Goal: Complete application form: Complete application form

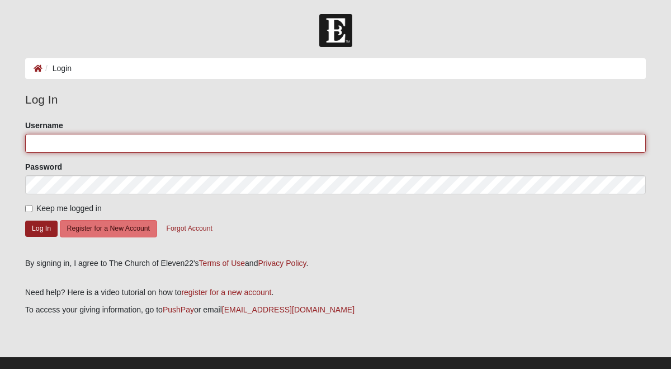
click at [354, 149] on input "Username" at bounding box center [335, 143] width 621 height 19
type input "[EMAIL_ADDRESS][PERSON_NAME][DOMAIN_NAME]"
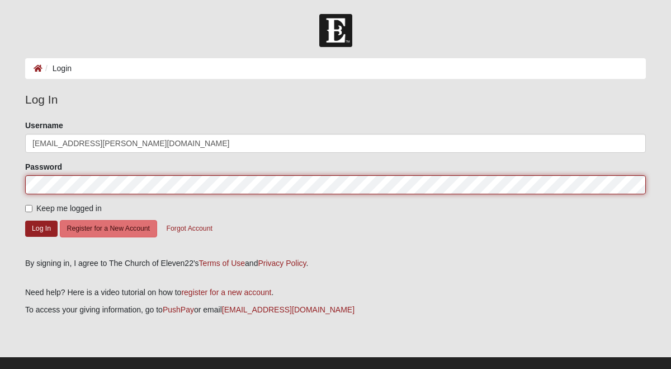
click at [25, 220] on button "Log In" at bounding box center [41, 228] width 32 height 16
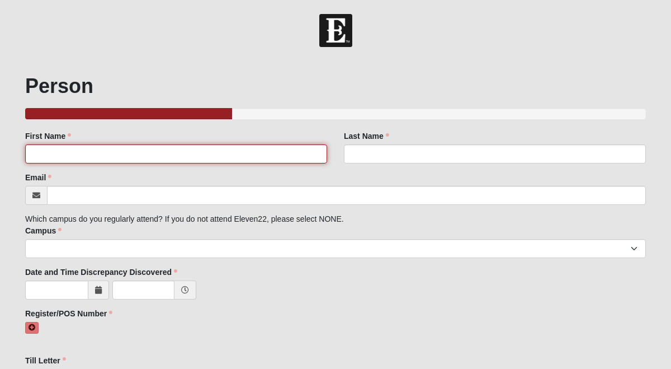
click at [275, 158] on input "First Name" at bounding box center [176, 153] width 302 height 19
type input "Max"
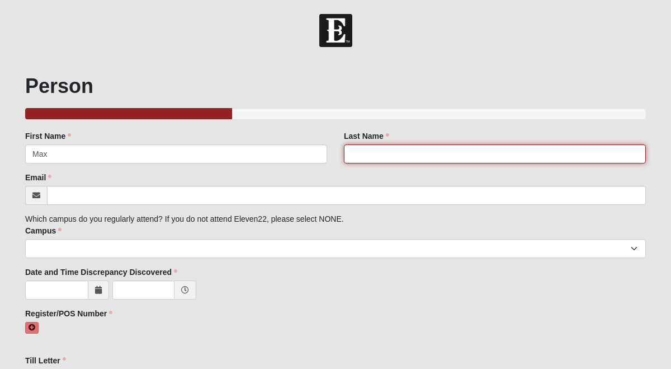
click at [393, 152] on input "Last Name" at bounding box center [495, 153] width 302 height 19
type input "[PERSON_NAME]"
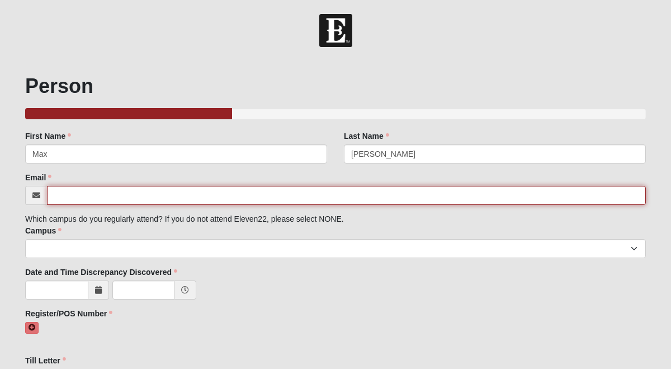
click at [360, 196] on input "Email" at bounding box center [346, 195] width 599 height 19
type input "[EMAIL_ADDRESS][PERSON_NAME][DOMAIN_NAME]"
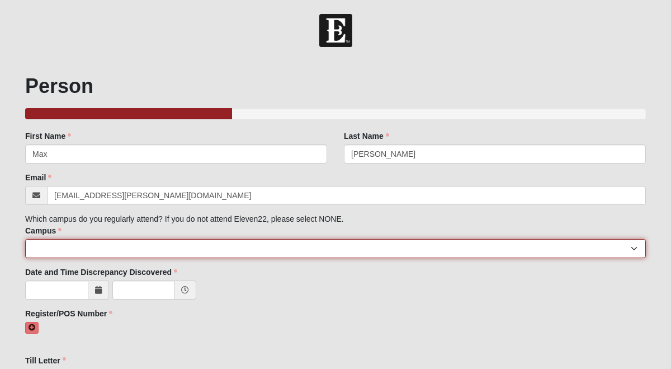
click at [168, 249] on select "[GEOGRAPHIC_DATA] [GEOGRAPHIC_DATA] (Coming Soon) Eleven22 Online [PERSON_NAME]…" at bounding box center [335, 248] width 621 height 19
select select "3"
click at [25, 239] on select "[GEOGRAPHIC_DATA] [GEOGRAPHIC_DATA] (Coming Soon) Eleven22 Online [PERSON_NAME]…" at bounding box center [335, 248] width 621 height 19
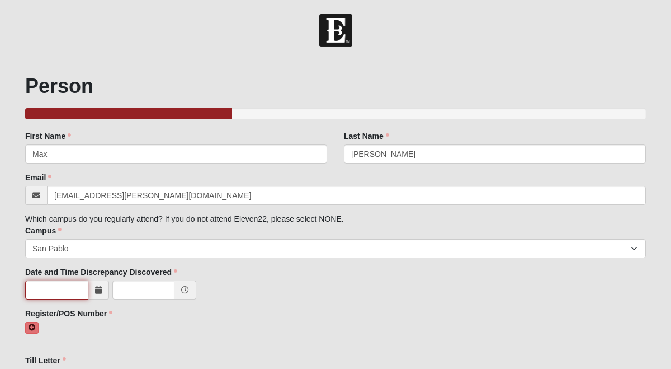
click at [71, 294] on input "text" at bounding box center [56, 289] width 63 height 19
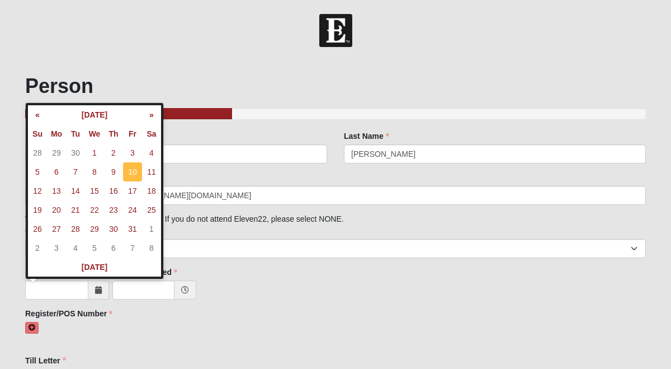
click at [137, 172] on td "10" at bounding box center [132, 171] width 19 height 19
type input "[DATE]"
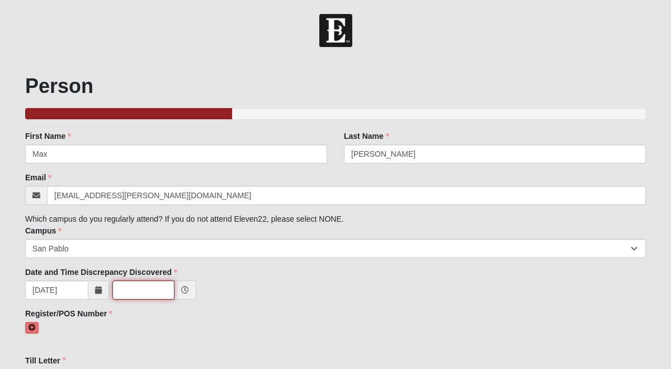
click at [150, 297] on input "text" at bounding box center [143, 289] width 62 height 19
type input "7:30 AM"
click at [333, 309] on div "Register/POS Number Register/POS Number must have at least one value." at bounding box center [335, 327] width 621 height 38
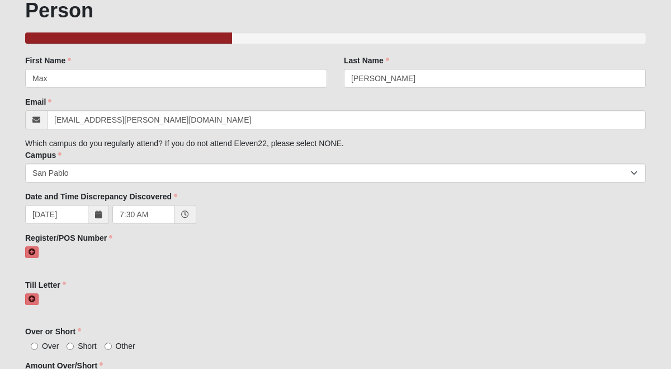
scroll to position [92, 0]
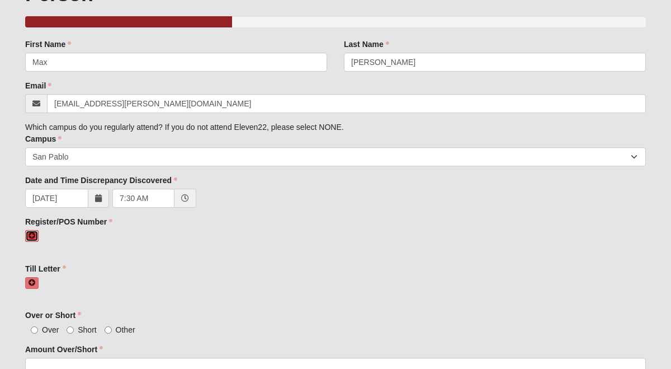
click at [32, 234] on icon at bounding box center [32, 235] width 7 height 7
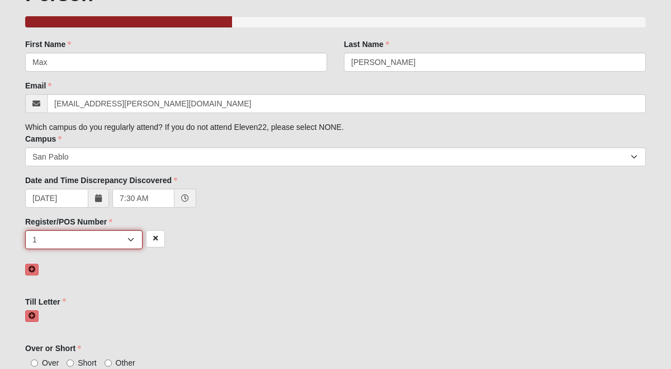
click at [56, 242] on select "1 2 3 4 5 6 7 unknown/other" at bounding box center [83, 239] width 117 height 19
select select "unknown/other"
click at [25, 230] on select "1 2 3 4 5 6 7 unknown/other" at bounding box center [83, 239] width 117 height 19
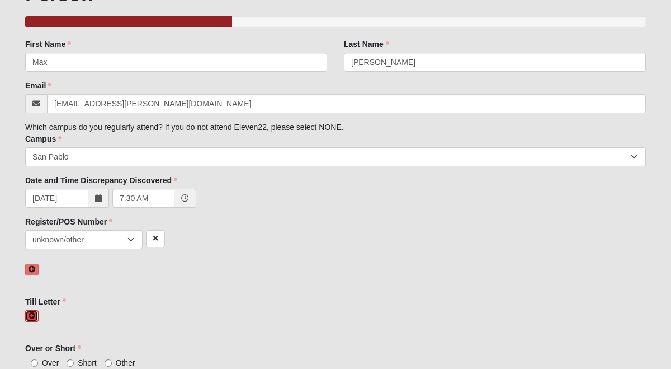
click at [35, 317] on link at bounding box center [31, 316] width 13 height 12
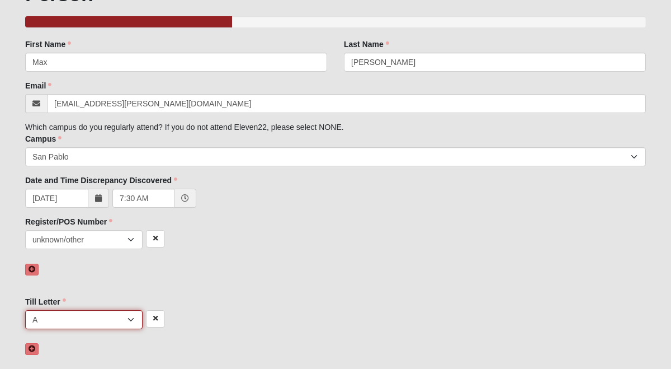
click at [104, 312] on select "A B C D E F other" at bounding box center [83, 319] width 117 height 19
select select "other"
click at [25, 310] on select "A B C D E F other" at bounding box center [83, 319] width 117 height 19
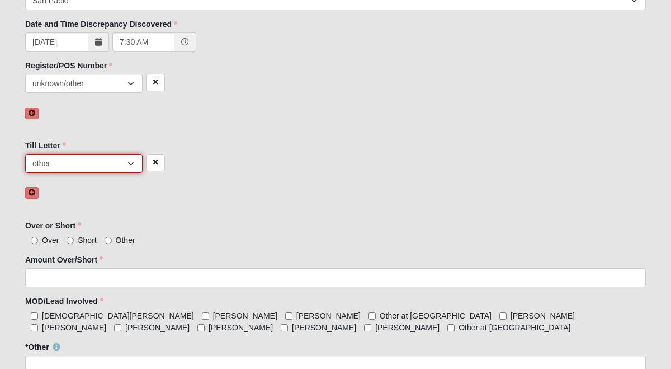
scroll to position [255, 0]
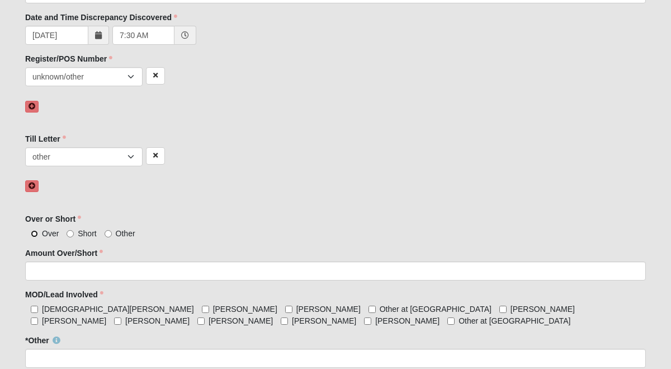
click at [37, 232] on input "Over" at bounding box center [34, 233] width 7 height 7
radio input "true"
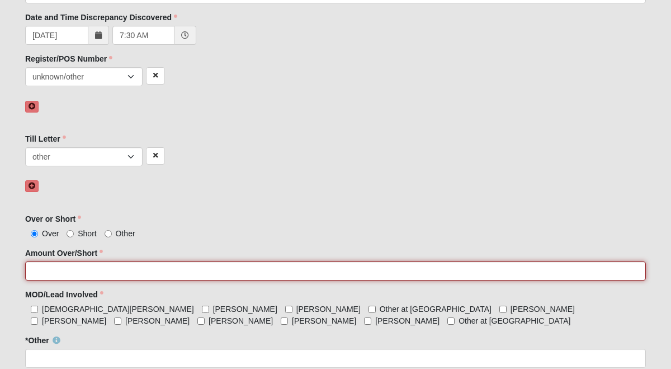
click at [79, 273] on input "Amount Over/Short" at bounding box center [335, 270] width 621 height 19
type input "26.60"
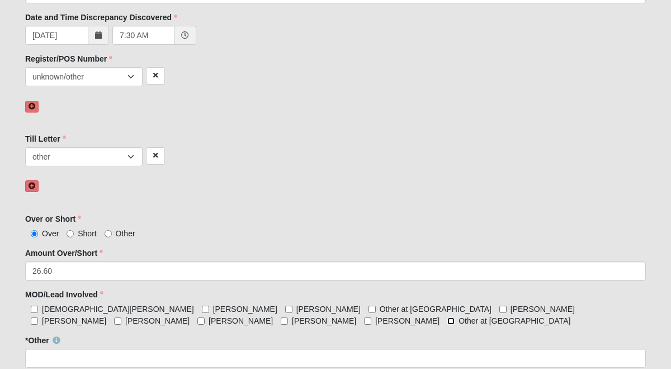
click at [448, 321] on input "Other at [GEOGRAPHIC_DATA]" at bounding box center [451, 320] width 7 height 7
checkbox input "true"
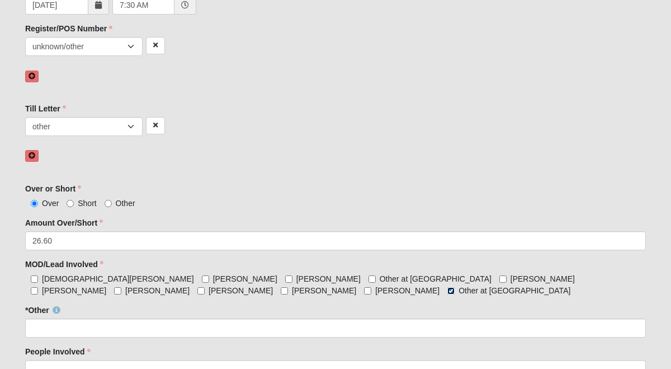
scroll to position [294, 0]
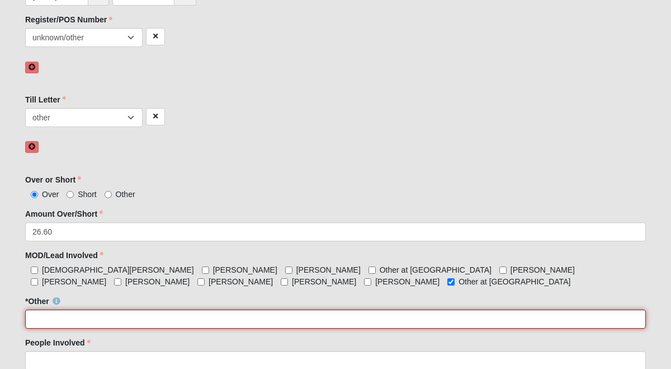
click at [176, 321] on input "*Other" at bounding box center [335, 318] width 621 height 19
type input "[PERSON_NAME]"
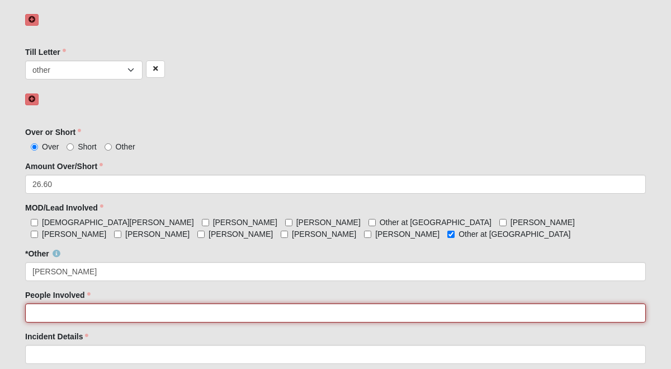
click at [150, 311] on input "People Involved" at bounding box center [335, 312] width 621 height 19
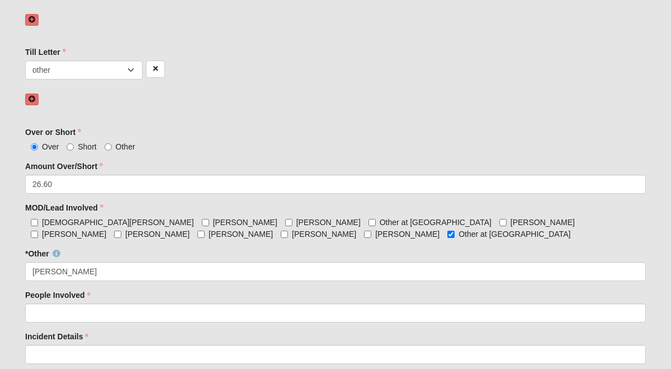
click at [205, 291] on div "People Involved People Involved is required." at bounding box center [335, 305] width 621 height 33
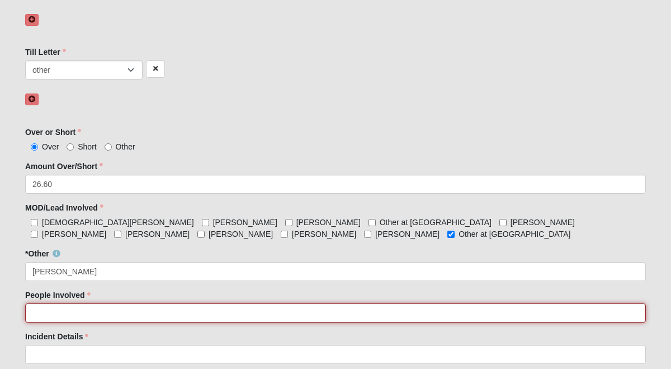
click at [189, 318] on input "People Involved" at bounding box center [335, 312] width 621 height 19
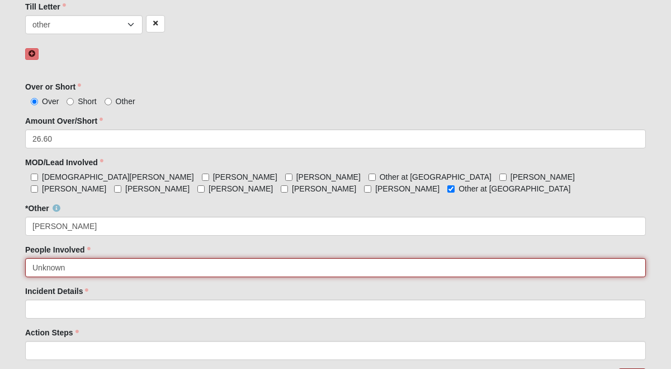
scroll to position [398, 0]
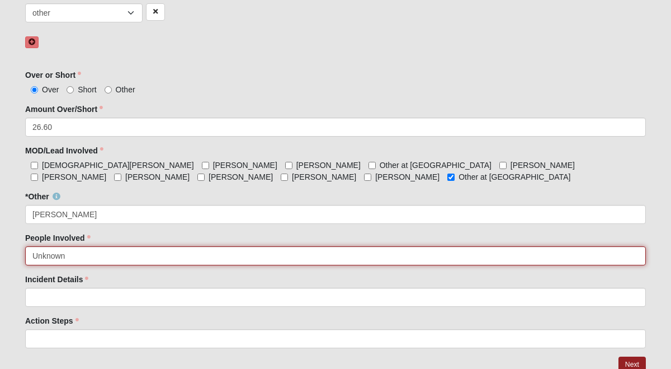
type input "Unknown"
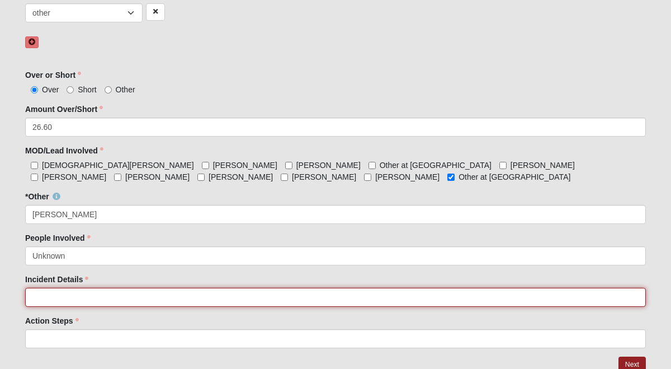
click at [185, 294] on input "Incident Details" at bounding box center [335, 297] width 621 height 19
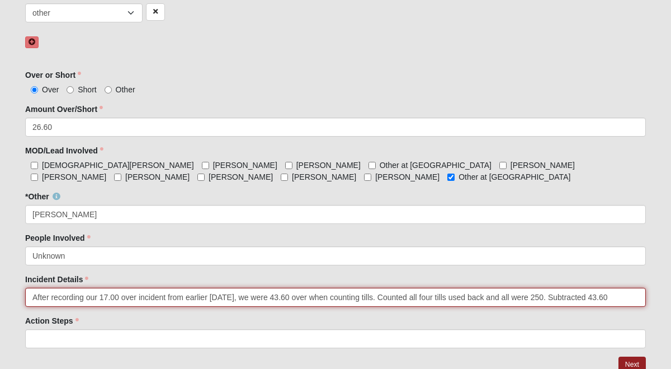
click at [581, 301] on input "After recording our 17.00 over incident from earlier [DATE], we were 43.60 over…" at bounding box center [335, 297] width 621 height 19
click at [638, 300] on input "After recording our 17.00 over incident from earlier [DATE], we were 43.60 over…" at bounding box center [335, 297] width 621 height 19
type input "After recording our 17.00 over incident from earlier [DATE], we were 43.60 over…"
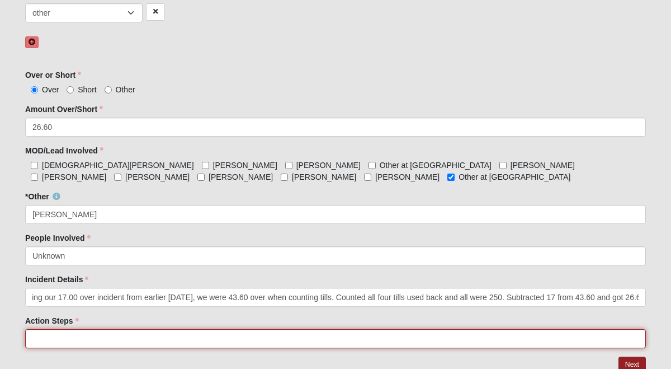
click at [568, 344] on input "Action Steps" at bounding box center [335, 338] width 621 height 19
click at [58, 338] on input "Ensure cashiers" at bounding box center [335, 338] width 621 height 19
click at [104, 340] on input "Remind cashiers" at bounding box center [335, 338] width 621 height 19
type input "Remind cashiers to be careful and thorough when giving change"
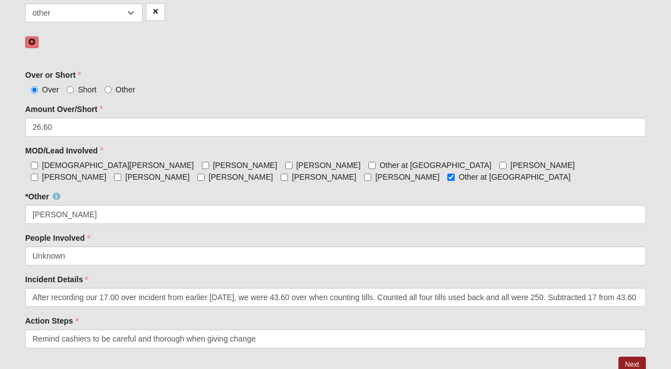
click at [267, 323] on div "Action Steps Remind cashiers to be careful and thorough when giving change Acti…" at bounding box center [335, 331] width 621 height 33
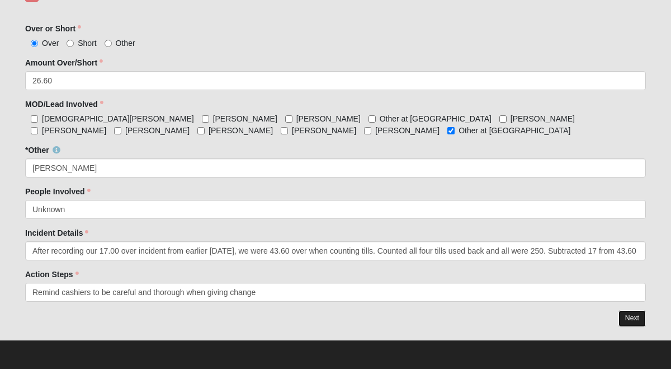
click at [639, 322] on link "Next" at bounding box center [632, 318] width 27 height 16
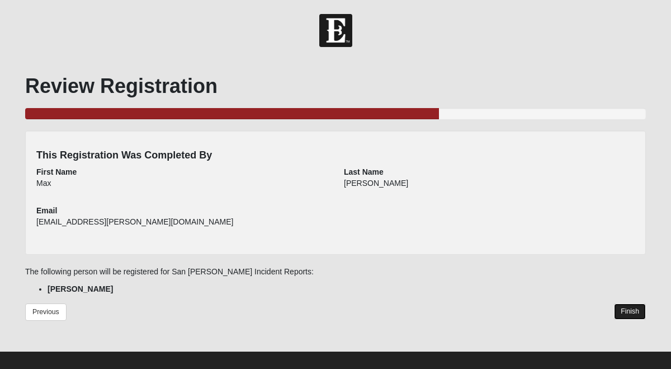
click at [633, 314] on link "Finish" at bounding box center [630, 311] width 32 height 16
